Goal: Information Seeking & Learning: Learn about a topic

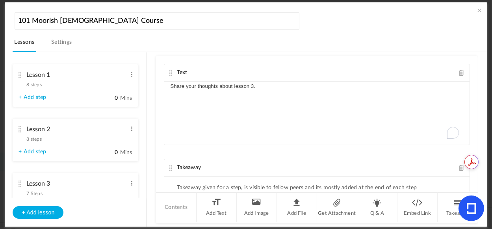
click at [477, 9] on span at bounding box center [479, 10] width 8 height 8
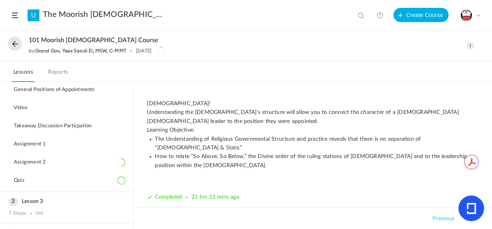
scroll to position [105, 0]
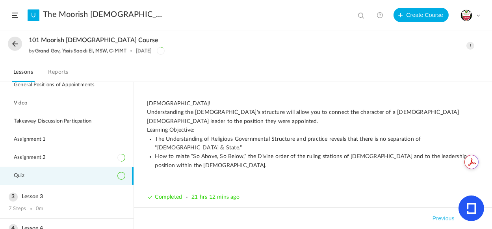
click at [36, 176] on li "Quiz" at bounding box center [66, 175] width 133 height 18
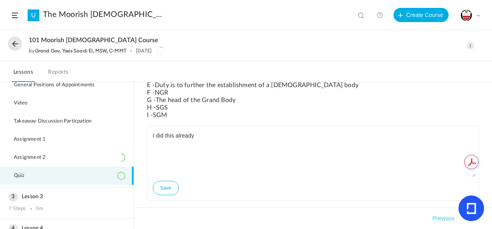
scroll to position [153, 0]
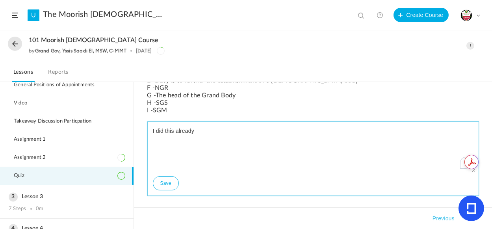
click at [192, 148] on textarea "I did this already" at bounding box center [313, 148] width 324 height 47
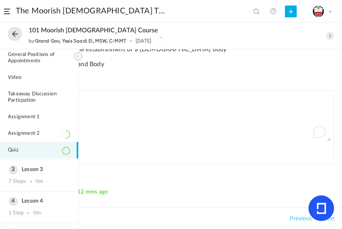
drag, startPoint x: 491, startPoint y: 162, endPoint x: 486, endPoint y: 131, distance: 31.1
drag, startPoint x: 491, startPoint y: 147, endPoint x: 490, endPoint y: 125, distance: 21.7
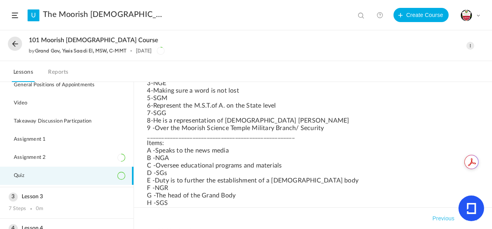
scroll to position [0, 0]
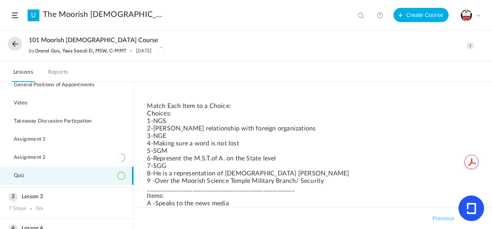
click at [468, 43] on span at bounding box center [470, 46] width 8 height 8
click at [408, 64] on link "Edit" at bounding box center [436, 63] width 74 height 15
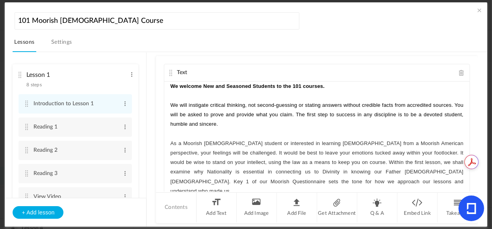
drag, startPoint x: 143, startPoint y: 61, endPoint x: 151, endPoint y: 81, distance: 22.2
click at [151, 81] on section "Lesson 1 8 steps Edit Delete Introduction to Lesson 1 Edit Delete 0" at bounding box center [249, 139] width 455 height 175
drag, startPoint x: 146, startPoint y: 66, endPoint x: 142, endPoint y: 95, distance: 29.3
click at [142, 95] on aside "Lesson 1 8 steps Edit Delete Introduction to Lesson 1 Edit Delete Reading 1" at bounding box center [76, 139] width 142 height 174
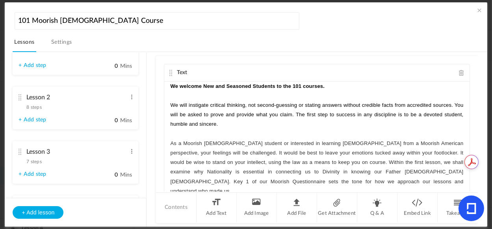
scroll to position [226, 0]
click at [68, 107] on div "Lesson 2 8 steps Edit Delete" at bounding box center [72, 98] width 108 height 21
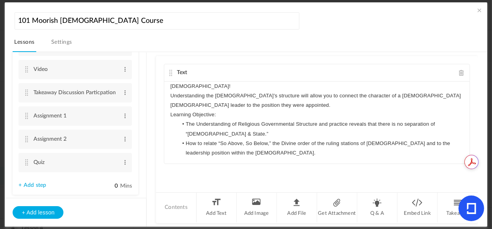
scroll to position [174, 0]
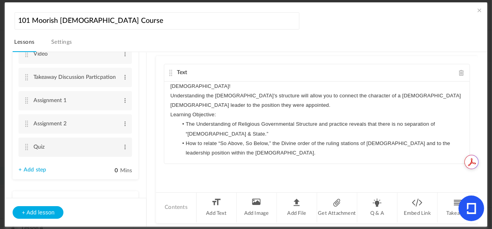
click at [24, 146] on cite at bounding box center [27, 147] width 6 height 6
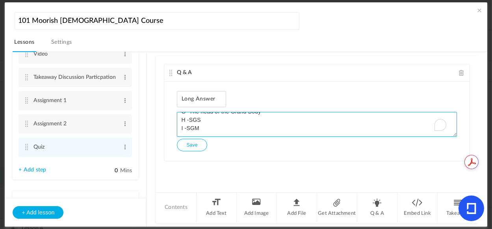
scroll to position [0, 0]
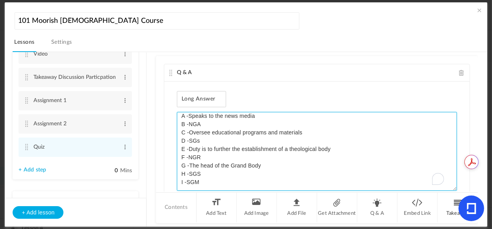
drag, startPoint x: 452, startPoint y: 135, endPoint x: 464, endPoint y: 195, distance: 61.1
click at [464, 195] on div "Q & A Long Answer Match Each Item to a Choice: Choices: 1-NGS 2-[PERSON_NAME] r…" at bounding box center [316, 139] width 321 height 167
click at [214, 184] on textarea "Match Each Item to a Choice: Choices: 1-NGS 2-[PERSON_NAME] relationship with f…" at bounding box center [316, 151] width 279 height 79
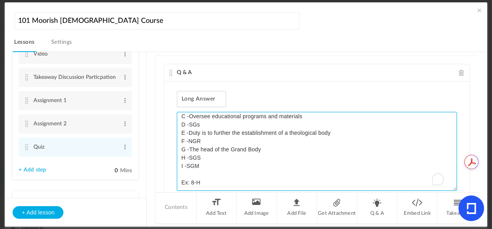
drag, startPoint x: 205, startPoint y: 180, endPoint x: 190, endPoint y: 179, distance: 14.2
click at [190, 179] on textarea "Match Each Item to a Choice: Choices: 1-NGS 2-[PERSON_NAME] relationship with f…" at bounding box center [316, 151] width 279 height 79
click at [213, 182] on textarea "Match Each Item to a Choice: Choices: 1-NGS 2-[PERSON_NAME] relationship with f…" at bounding box center [316, 151] width 279 height 79
drag, startPoint x: 212, startPoint y: 182, endPoint x: 188, endPoint y: 175, distance: 24.8
click at [179, 178] on textarea "Match Each Item to a Choice: Choices: 1-NGS 2-[PERSON_NAME] relationship with f…" at bounding box center [316, 151] width 279 height 79
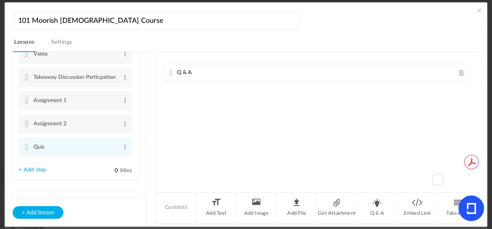
drag, startPoint x: 187, startPoint y: 181, endPoint x: 351, endPoint y: 185, distance: 164.9
click at [351, 185] on div "Q & A Long Answer Match Each Item to a Choice: Choices: 1-NGS 2-[PERSON_NAME] r…" at bounding box center [316, 123] width 321 height 135
type textarea "Match Each Item to a Choice: Choices: 1-NGS 2-[PERSON_NAME] relationship with f…"
click at [333, 82] on div "Q & A Long Answer Match Each Item to a Choice: Choices: 1-NGS 2-[PERSON_NAME] r…" at bounding box center [316, 123] width 321 height 135
click at [170, 72] on cite at bounding box center [171, 73] width 6 height 6
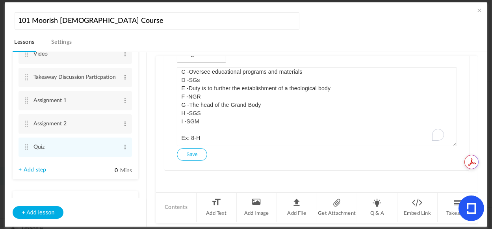
click at [198, 156] on button "Save" at bounding box center [192, 154] width 30 height 13
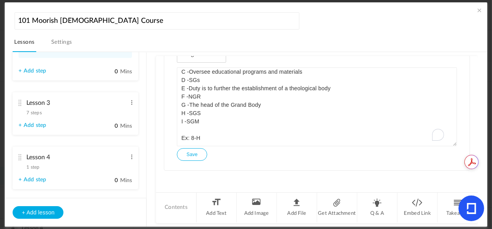
click at [17, 102] on cite at bounding box center [20, 103] width 6 height 6
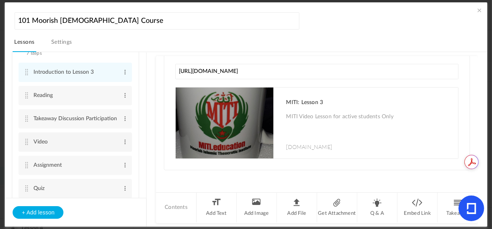
click at [24, 142] on cite at bounding box center [27, 142] width 6 height 6
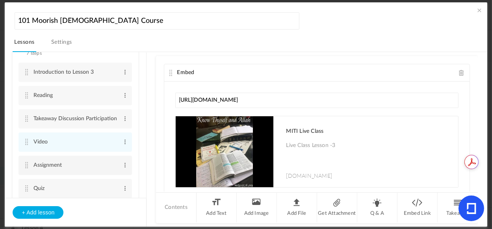
click at [24, 165] on cite at bounding box center [27, 165] width 6 height 6
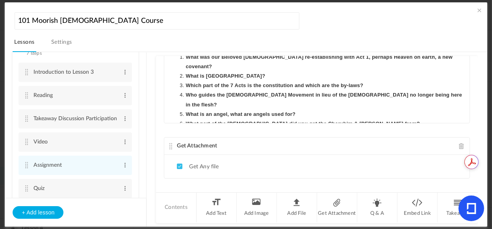
scroll to position [85, 0]
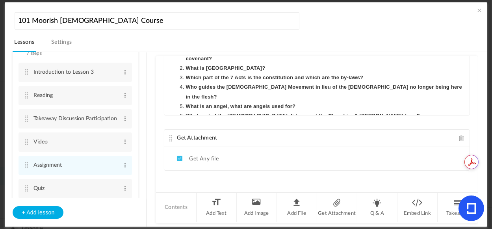
click at [477, 9] on span at bounding box center [479, 10] width 8 height 8
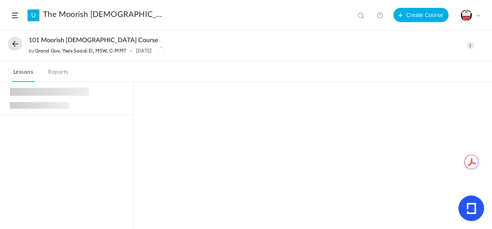
scroll to position [31, 0]
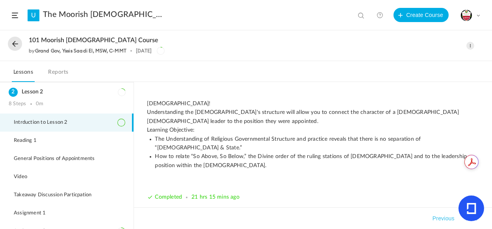
drag, startPoint x: 133, startPoint y: 95, endPoint x: 132, endPoint y: 112, distance: 16.6
click at [132, 112] on aside "Lesson 1 8 Steps 0m Lesson 2 8 Steps 0m Intrduction to Lesson 2 Reading 1 Video…" at bounding box center [67, 155] width 134 height 147
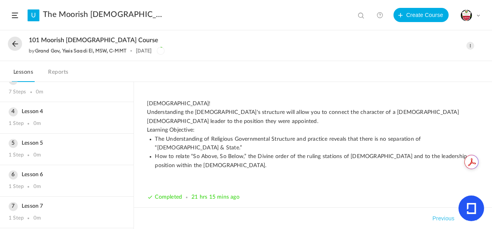
scroll to position [191, 0]
click at [57, 116] on div "Lesson 3 7 Steps 0m" at bounding box center [66, 115] width 133 height 31
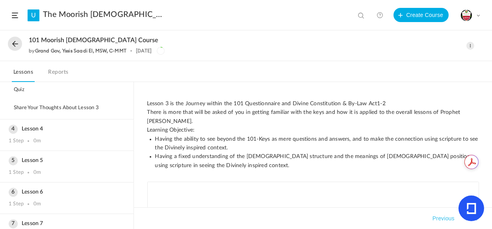
click at [131, 156] on div "Lesson 5 1 Step 0m" at bounding box center [66, 166] width 133 height 31
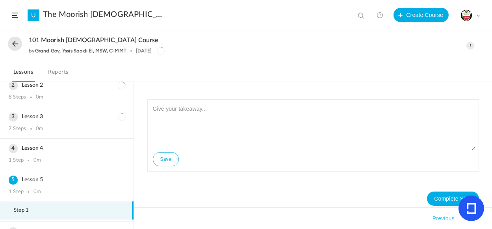
scroll to position [26, 0]
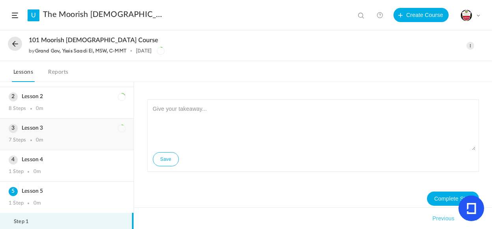
click at [22, 142] on div "7 Steps" at bounding box center [17, 140] width 17 height 6
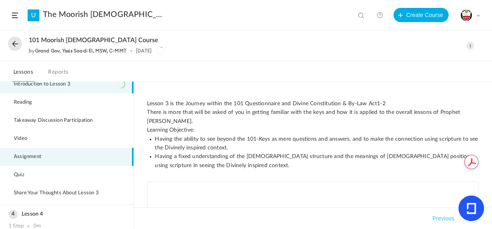
scroll to position [101, 0]
click at [24, 154] on span "Assignment" at bounding box center [32, 156] width 37 height 6
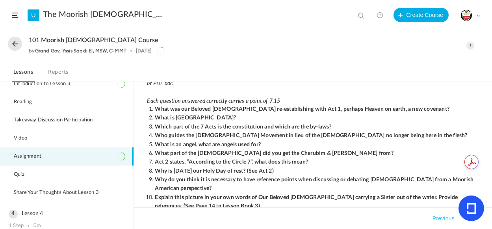
scroll to position [0, 0]
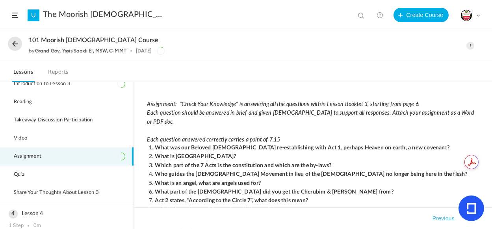
click at [471, 44] on span at bounding box center [470, 46] width 8 height 8
click at [411, 61] on link "Edit" at bounding box center [436, 63] width 74 height 15
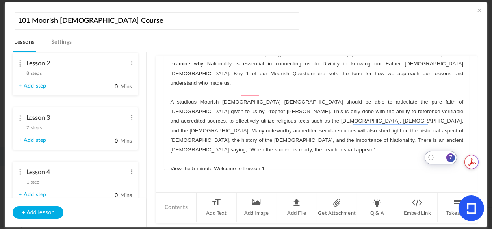
scroll to position [263, 0]
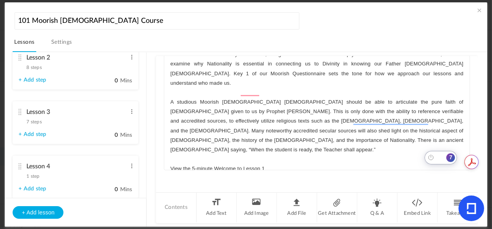
click at [20, 109] on cite at bounding box center [20, 112] width 6 height 6
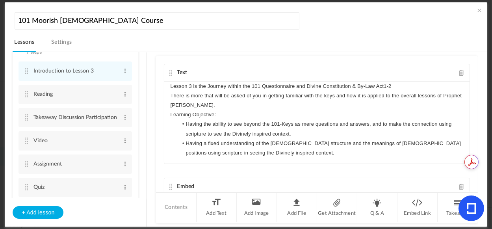
scroll to position [196, 0]
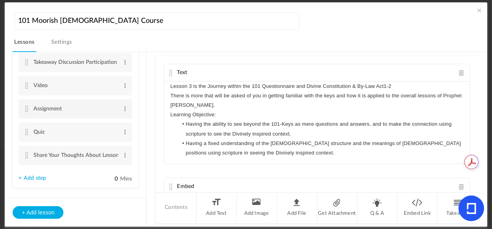
click at [24, 109] on cite at bounding box center [27, 108] width 6 height 6
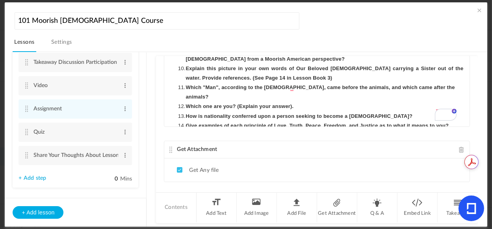
scroll to position [85, 0]
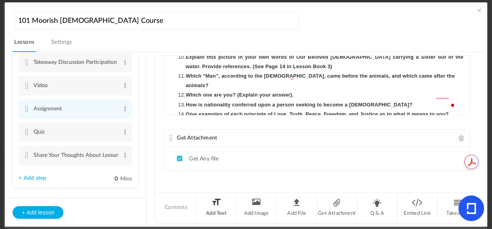
click at [219, 208] on li "Add Text" at bounding box center [216, 207] width 40 height 30
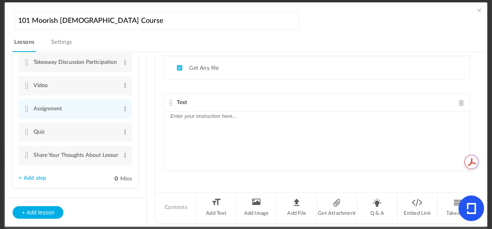
click at [458, 100] on span at bounding box center [461, 103] width 6 height 6
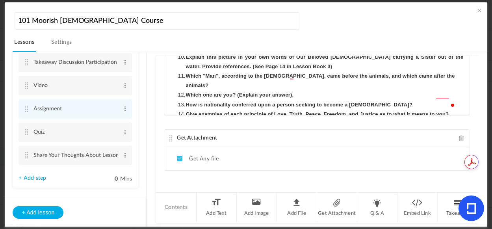
click at [453, 205] on li "Takeaway" at bounding box center [457, 207] width 40 height 30
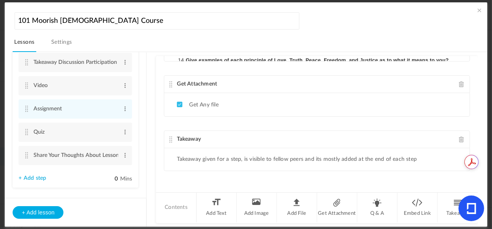
click at [458, 138] on span at bounding box center [461, 139] width 6 height 6
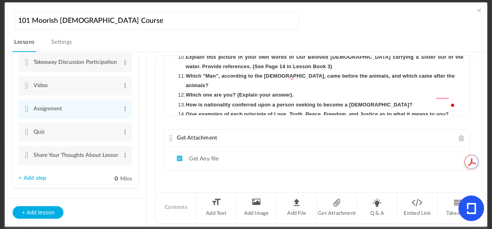
click at [477, 8] on span at bounding box center [479, 10] width 8 height 8
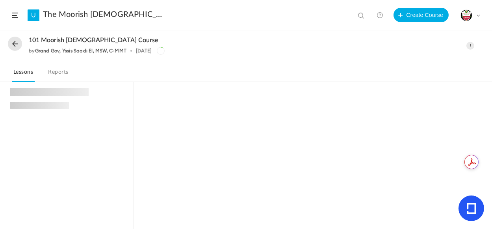
scroll to position [63, 0]
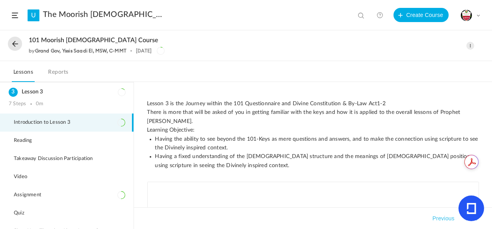
click at [380, 16] on link at bounding box center [380, 15] width 16 height 16
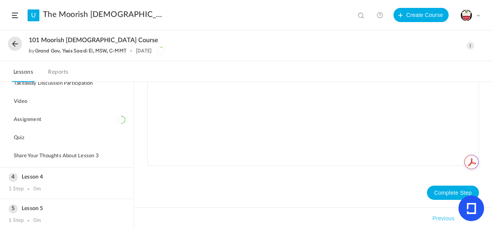
scroll to position [116, 0]
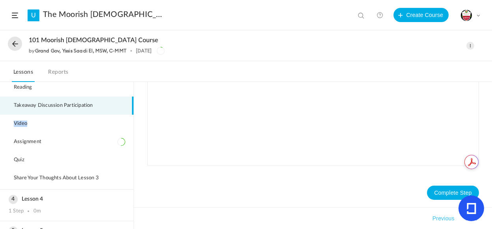
drag, startPoint x: 130, startPoint y: 129, endPoint x: 128, endPoint y: 105, distance: 24.1
click at [128, 105] on ul "Introduction to Lesson 3 [GEOGRAPHIC_DATA] Takeaway Discussion Participation Vi…" at bounding box center [66, 124] width 133 height 129
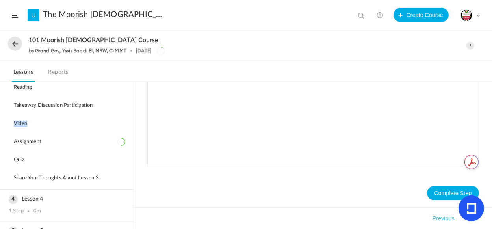
scroll to position [221, 0]
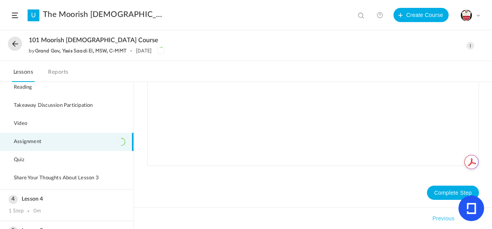
click at [34, 139] on span "Assignment" at bounding box center [32, 142] width 37 height 6
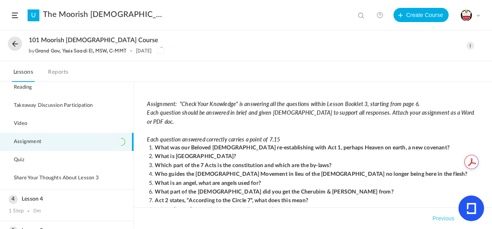
scroll to position [38, 0]
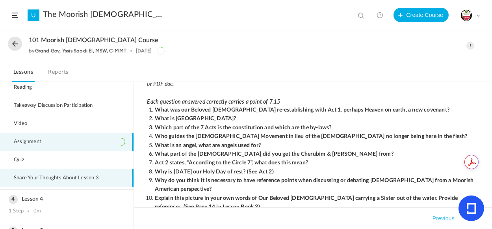
click at [29, 177] on span "Share Your Thoughts About Lesson 3" at bounding box center [61, 178] width 95 height 6
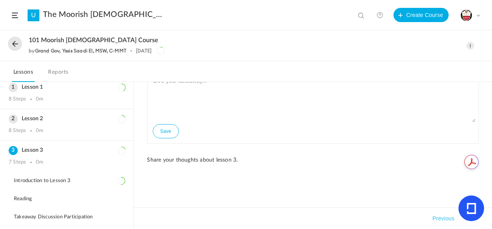
scroll to position [0, 0]
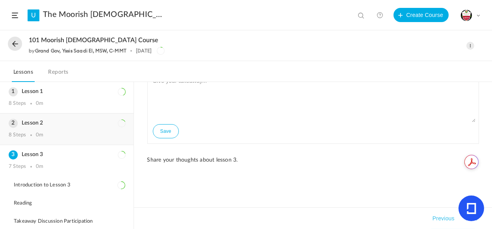
click at [61, 129] on div "Lesson 2 8 Steps 0m" at bounding box center [66, 128] width 133 height 31
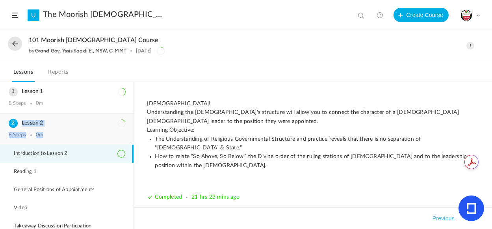
drag, startPoint x: 131, startPoint y: 113, endPoint x: 130, endPoint y: 129, distance: 16.2
click at [130, 129] on ol "Lesson 1 8 Steps 0m Lesson 2 8 Steps 0m Intrduction to Lesson 2 Reading 1 Gener…" at bounding box center [66, 155] width 133 height 147
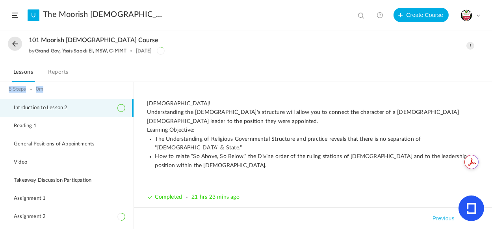
scroll to position [83, 0]
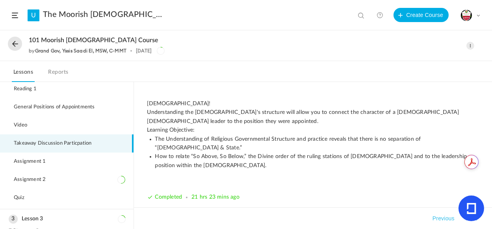
click at [85, 140] on span "Takeaway Discussion Particpation" at bounding box center [57, 143] width 87 height 6
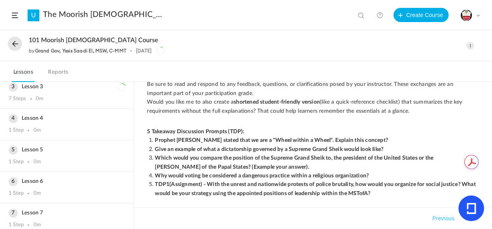
scroll to position [220, 0]
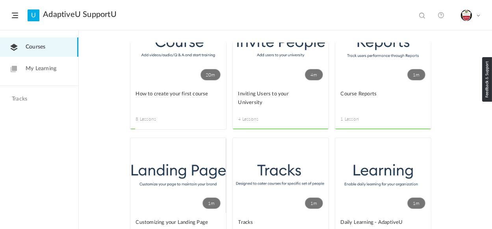
scroll to position [18, 0]
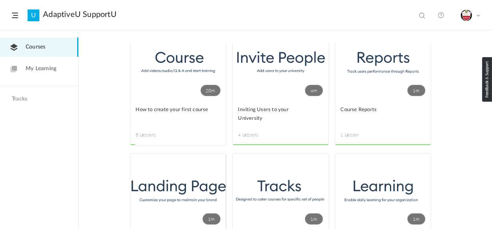
click at [182, 66] on link "20m" at bounding box center [178, 62] width 96 height 75
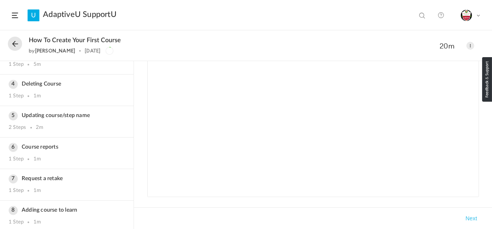
scroll to position [120, 0]
click at [59, 180] on div "Request a retake 1 Step 1m" at bounding box center [66, 183] width 133 height 31
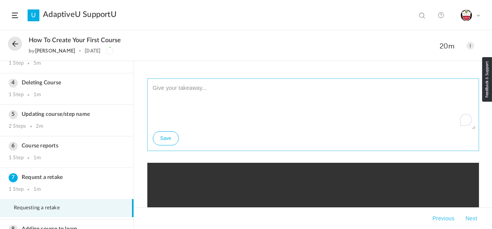
click at [345, 111] on textarea "To enrich screen reader interactions, please activate Accessibility in Grammarl…" at bounding box center [313, 105] width 324 height 47
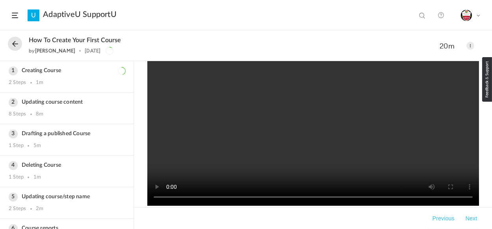
click at [421, 16] on span at bounding box center [423, 16] width 8 height 8
type input "giving feedback"
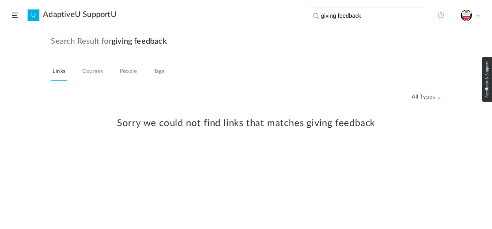
click at [438, 97] on div "Sorry we could not find links that matches giving feedback" at bounding box center [246, 125] width 476 height 63
click at [440, 97] on div "Sorry we could not find links that matches giving feedback" at bounding box center [246, 125] width 476 height 63
click at [129, 71] on link "People" at bounding box center [128, 73] width 20 height 15
click at [92, 70] on link "Courses" at bounding box center [93, 73] width 24 height 15
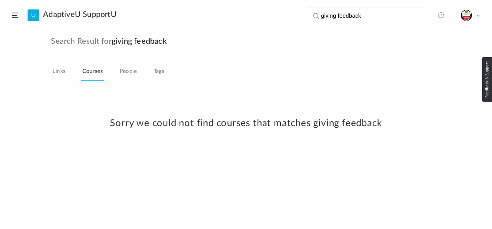
click at [65, 73] on link "Links" at bounding box center [59, 73] width 16 height 15
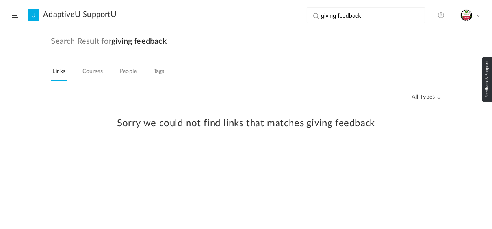
click at [440, 15] on link at bounding box center [441, 15] width 16 height 16
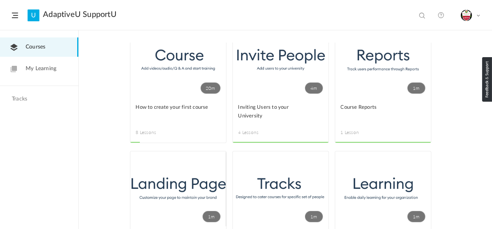
scroll to position [22, 0]
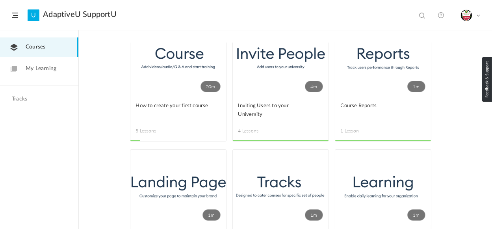
click at [43, 71] on span "My Learning" at bounding box center [41, 69] width 31 height 8
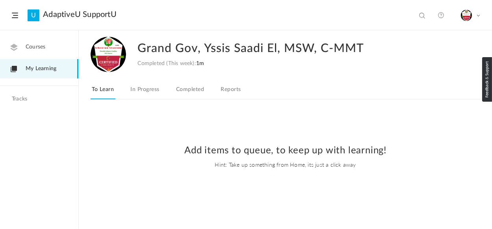
click at [33, 46] on span "Courses" at bounding box center [36, 47] width 20 height 8
